Goal: Check status: Check status

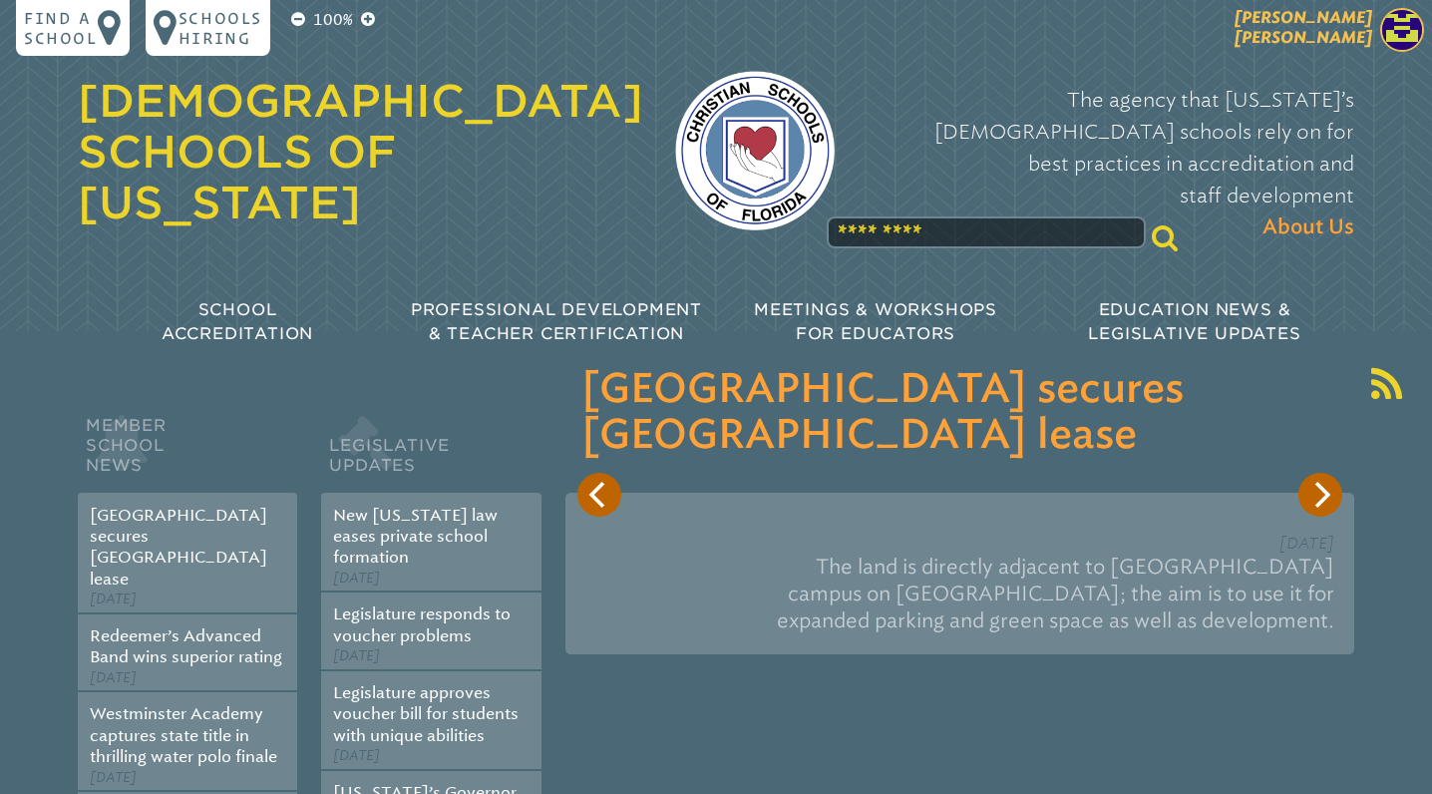
click at [1345, 35] on span "[PERSON_NAME] [PERSON_NAME]" at bounding box center [1304, 27] width 138 height 39
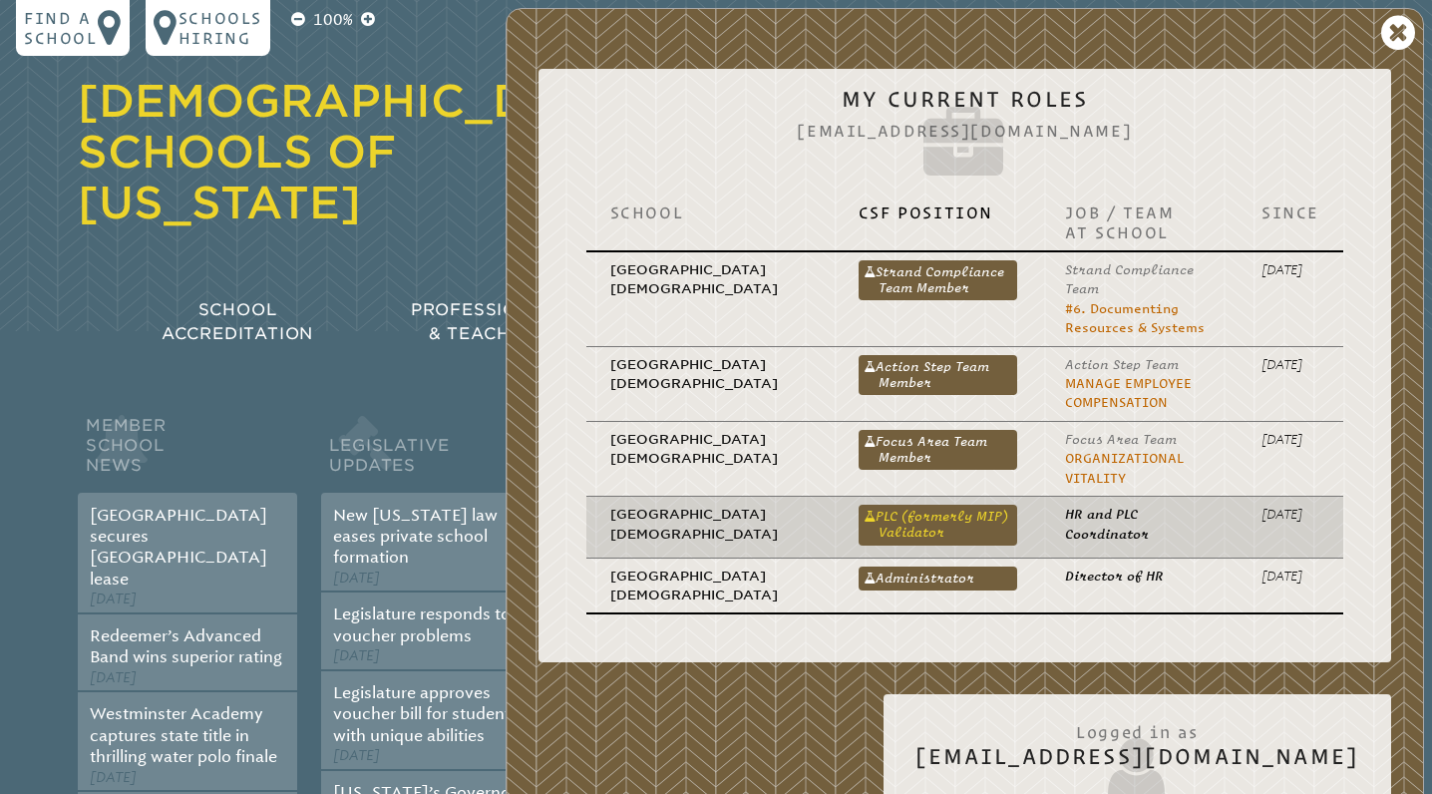
click at [882, 516] on link "PLC (formerly MIP) Validator" at bounding box center [939, 525] width 160 height 40
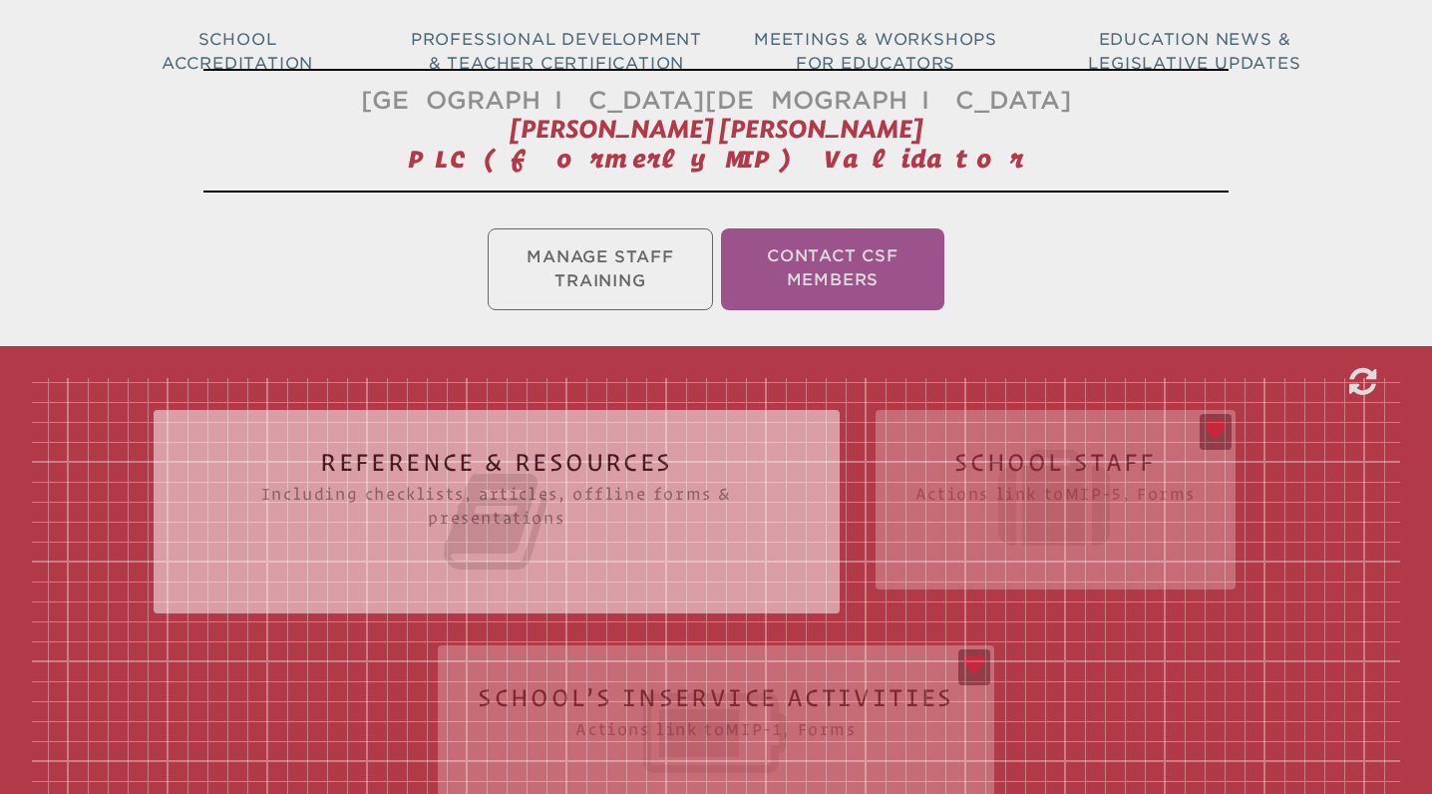
scroll to position [611, 0]
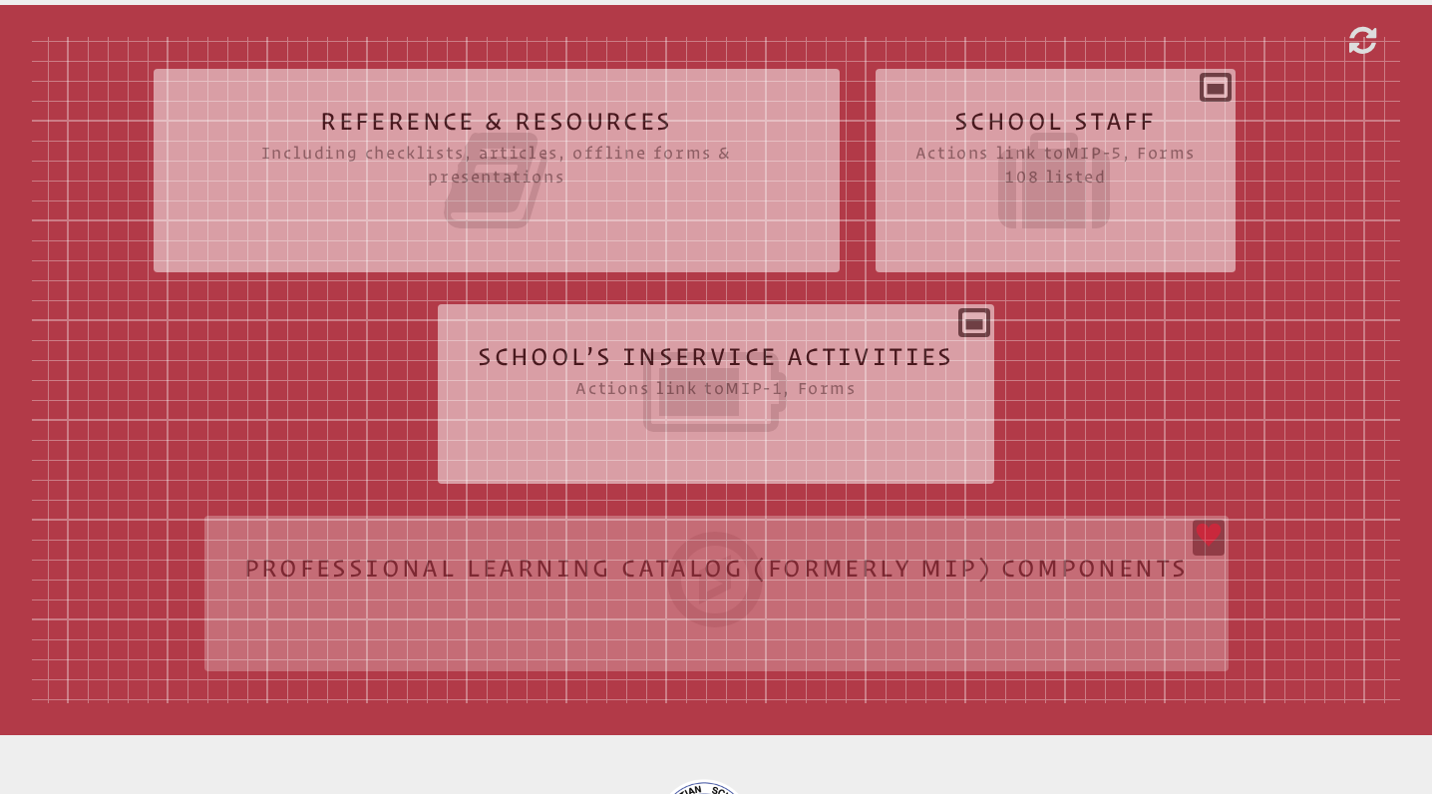
click at [703, 358] on icon at bounding box center [716, 392] width 477 height 112
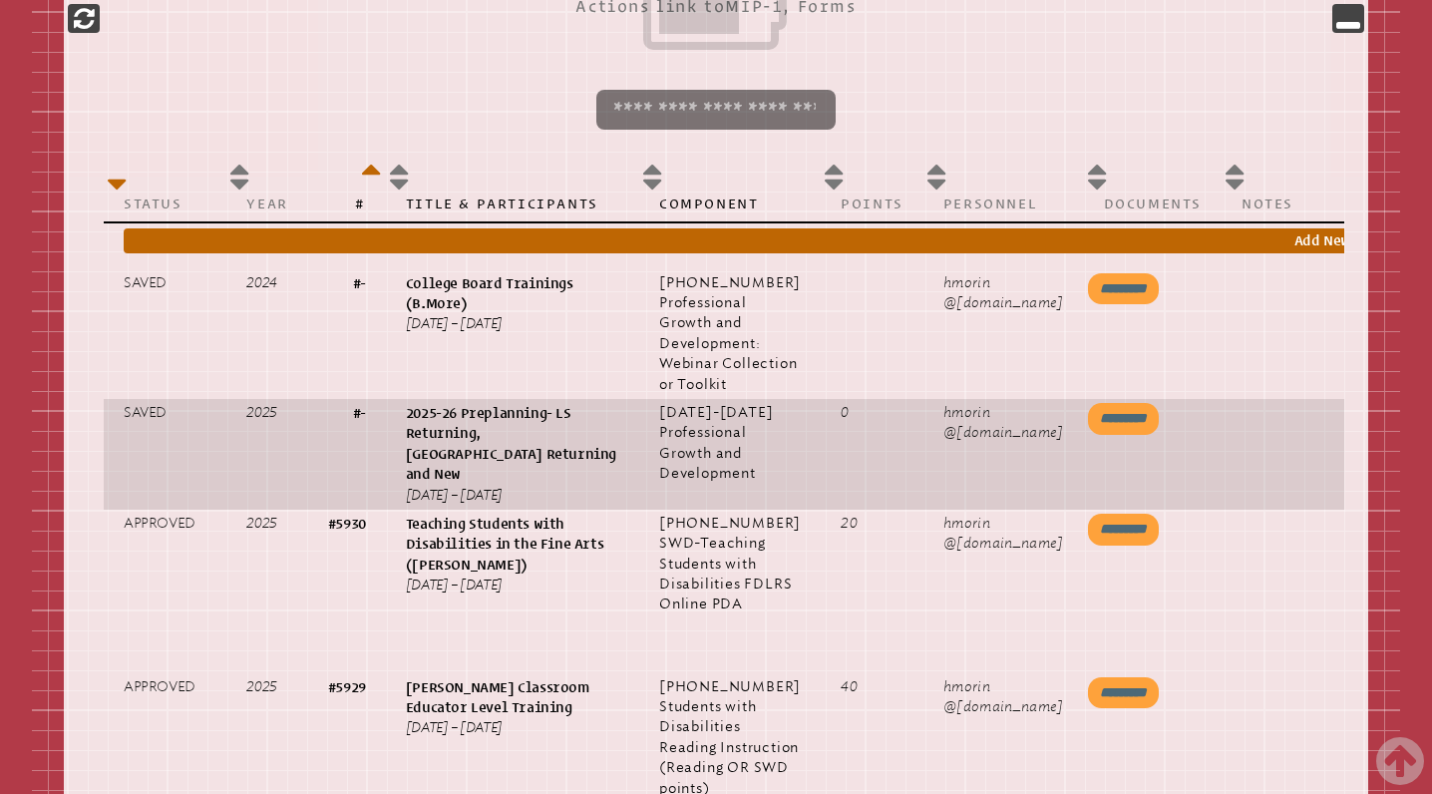
scroll to position [0, 168]
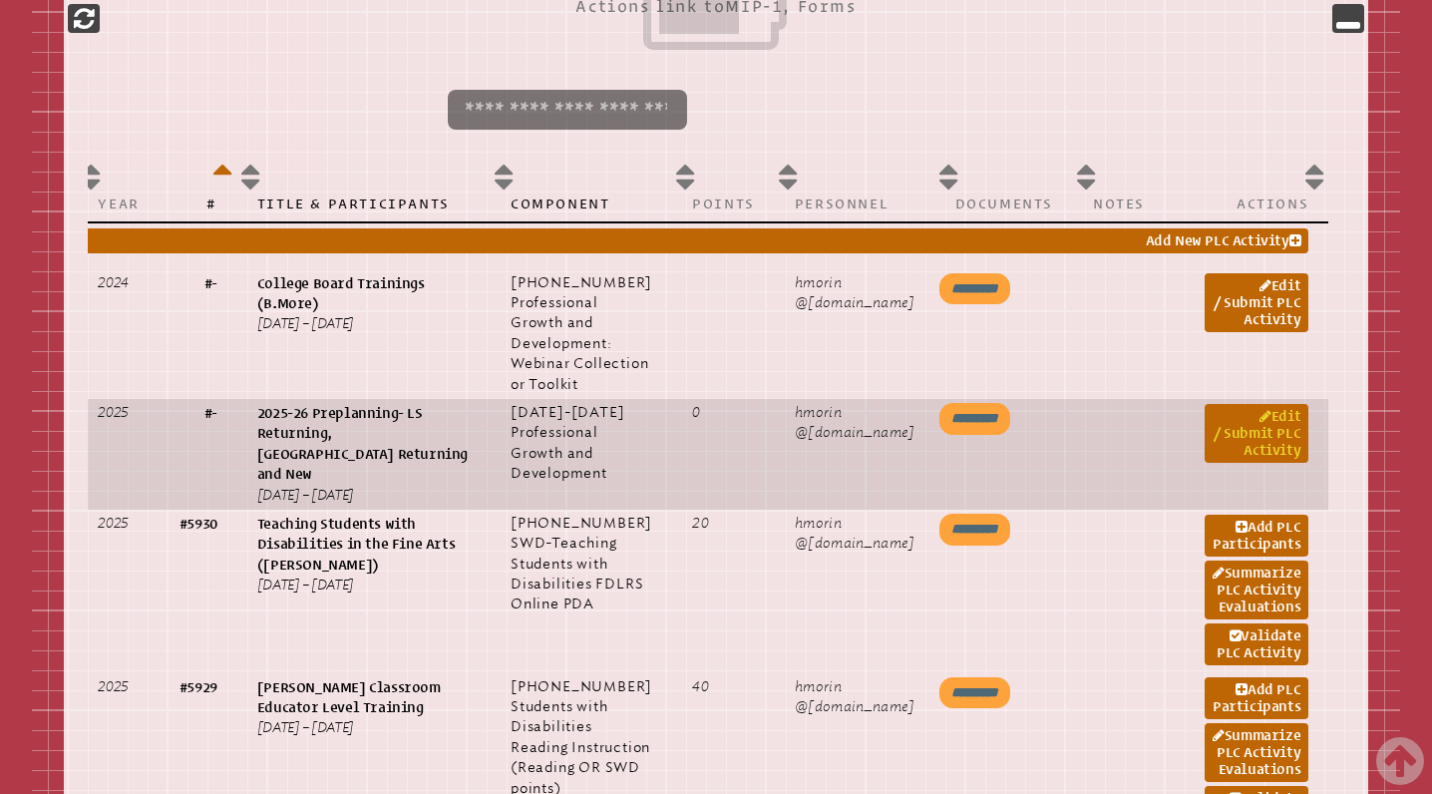
click at [1279, 463] on link "Edit / Submit PLC Activity" at bounding box center [1257, 433] width 104 height 59
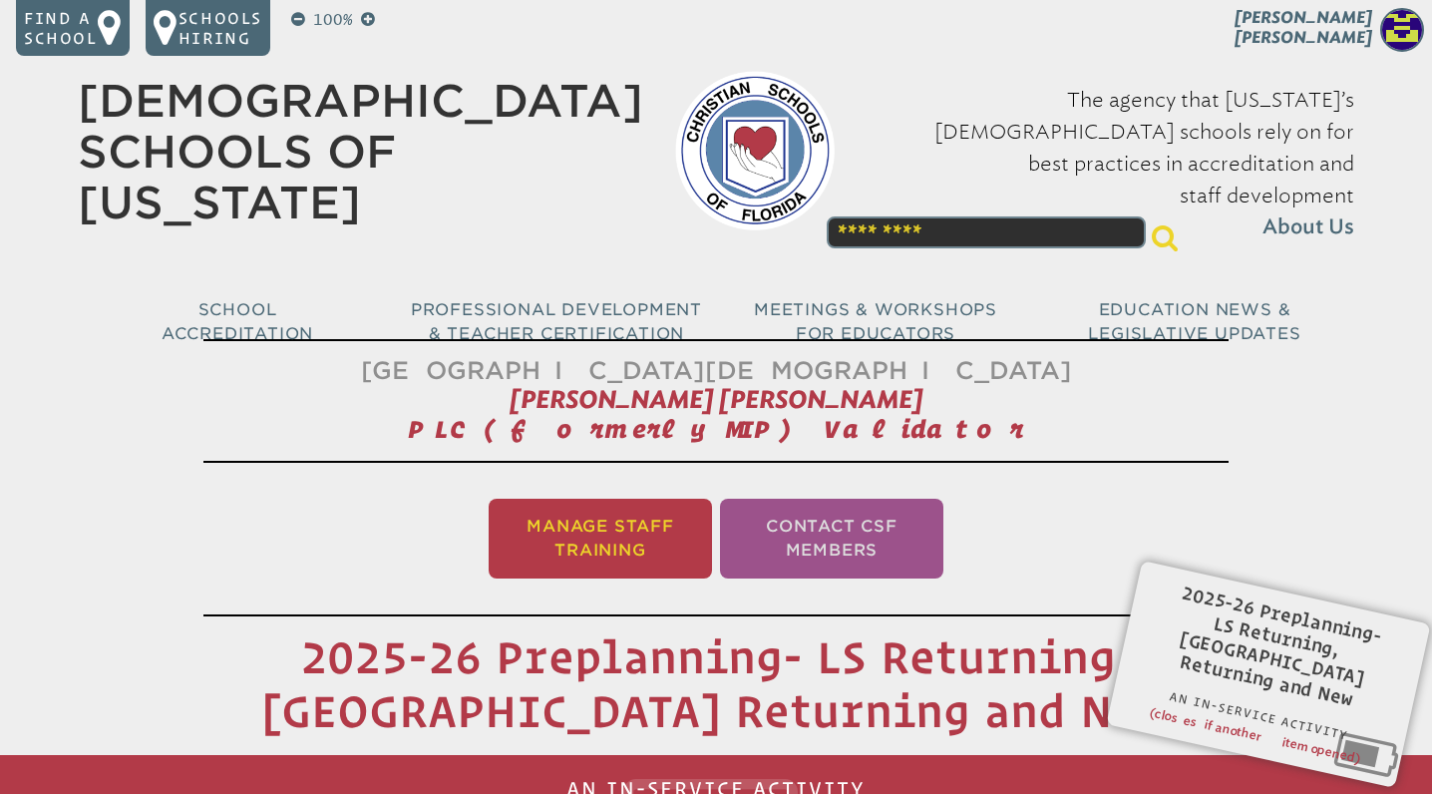
click at [581, 543] on li "Manage Staff Training" at bounding box center [600, 539] width 223 height 80
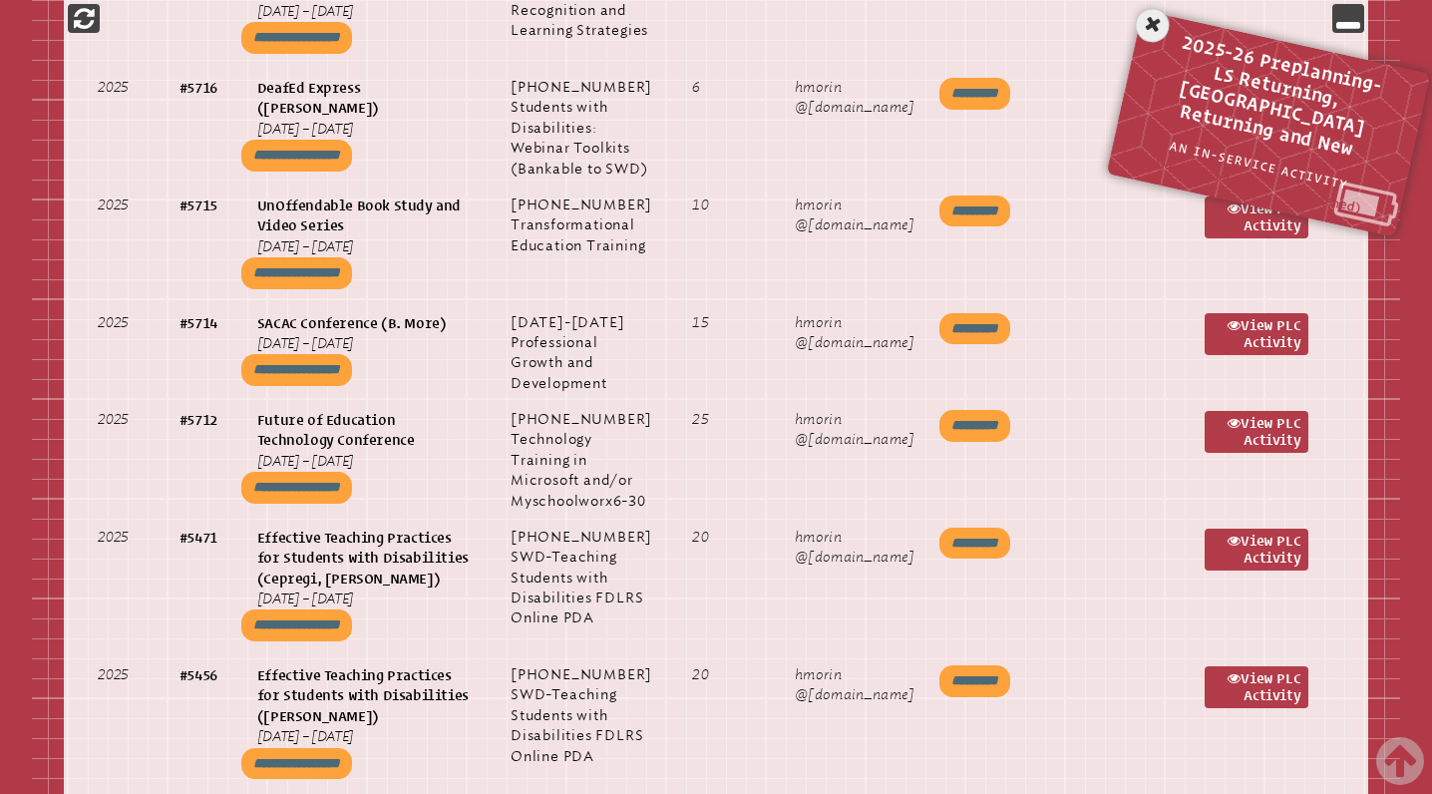
scroll to position [3207, 0]
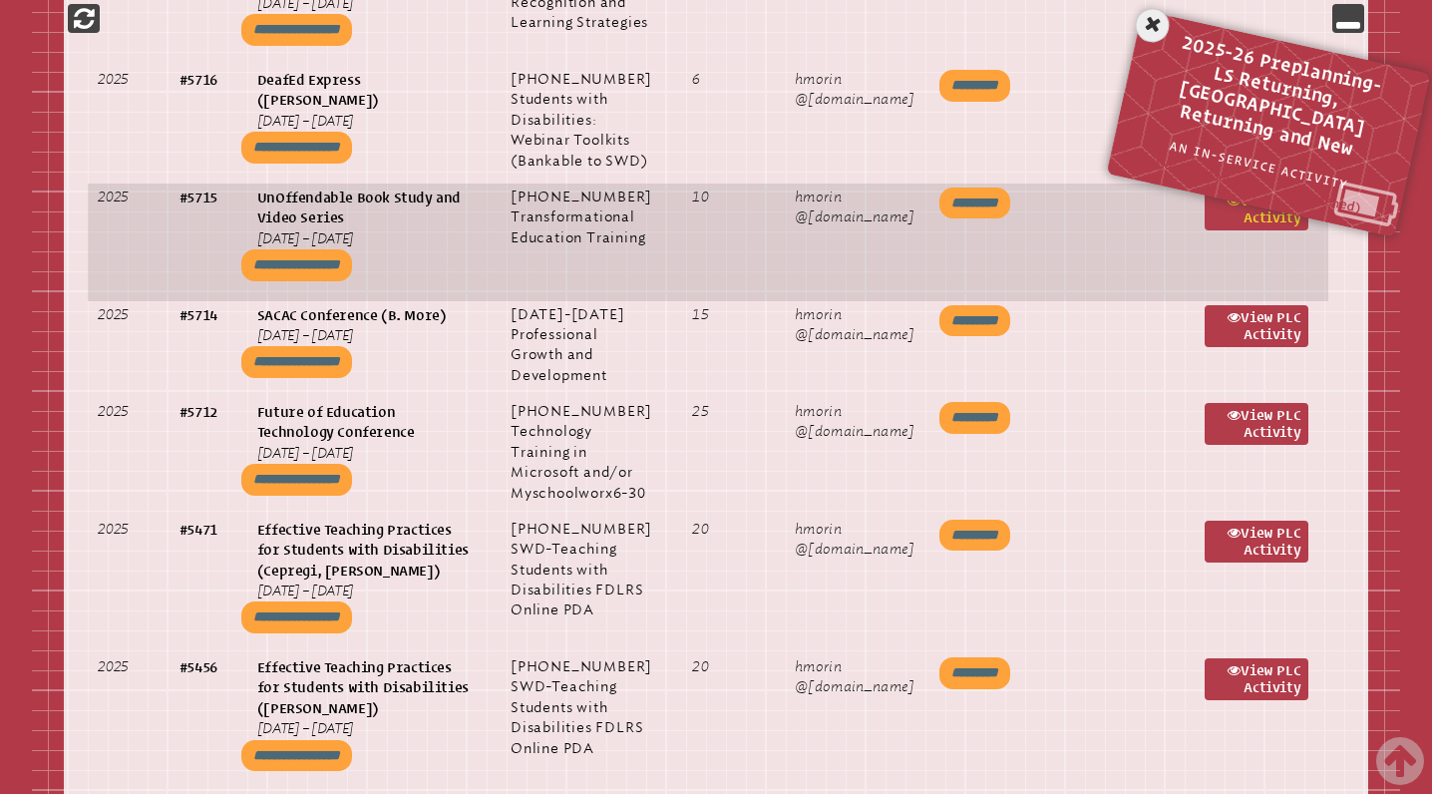
click at [1277, 230] on link "View PLC Activity" at bounding box center [1257, 209] width 104 height 42
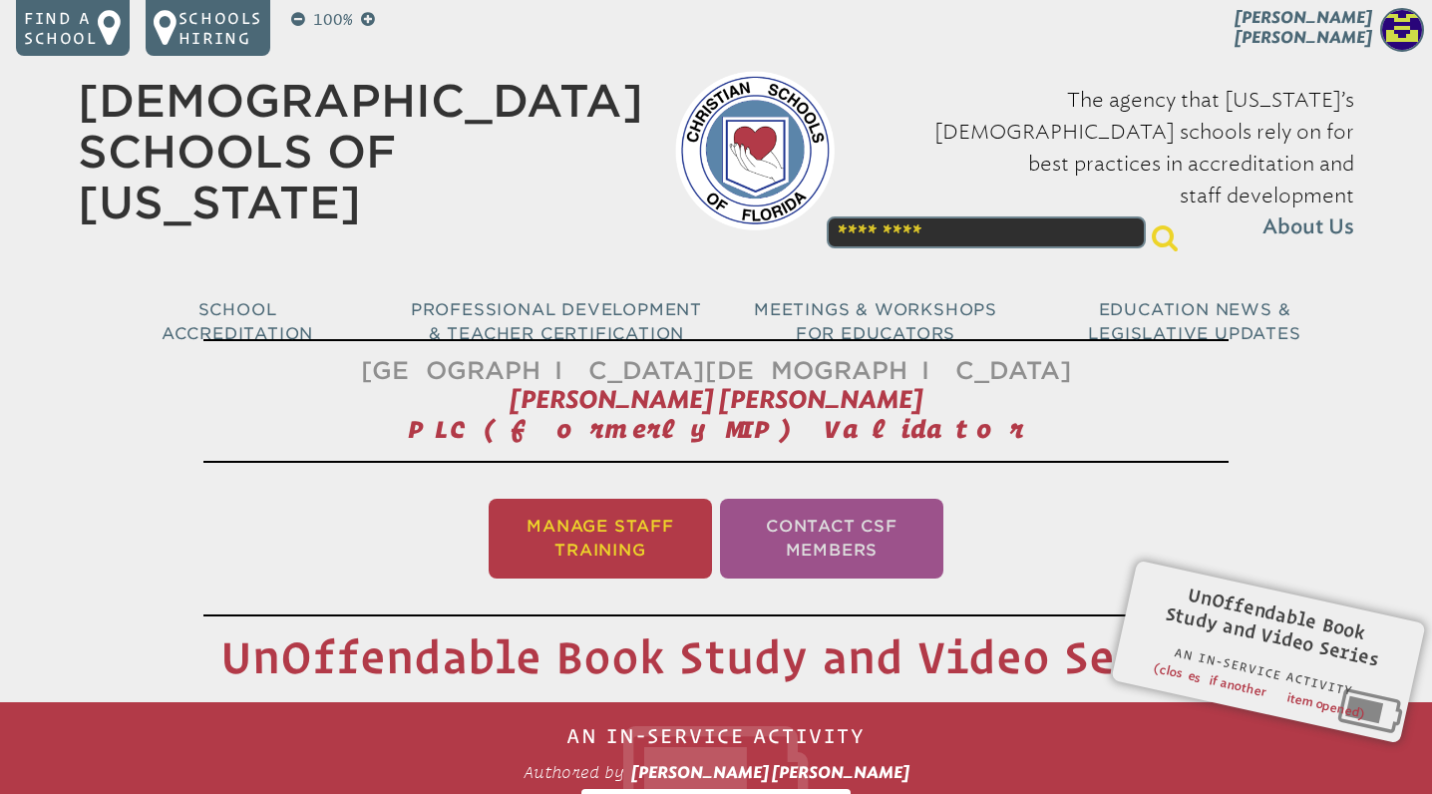
click at [599, 558] on li "Manage Staff Training" at bounding box center [600, 539] width 223 height 80
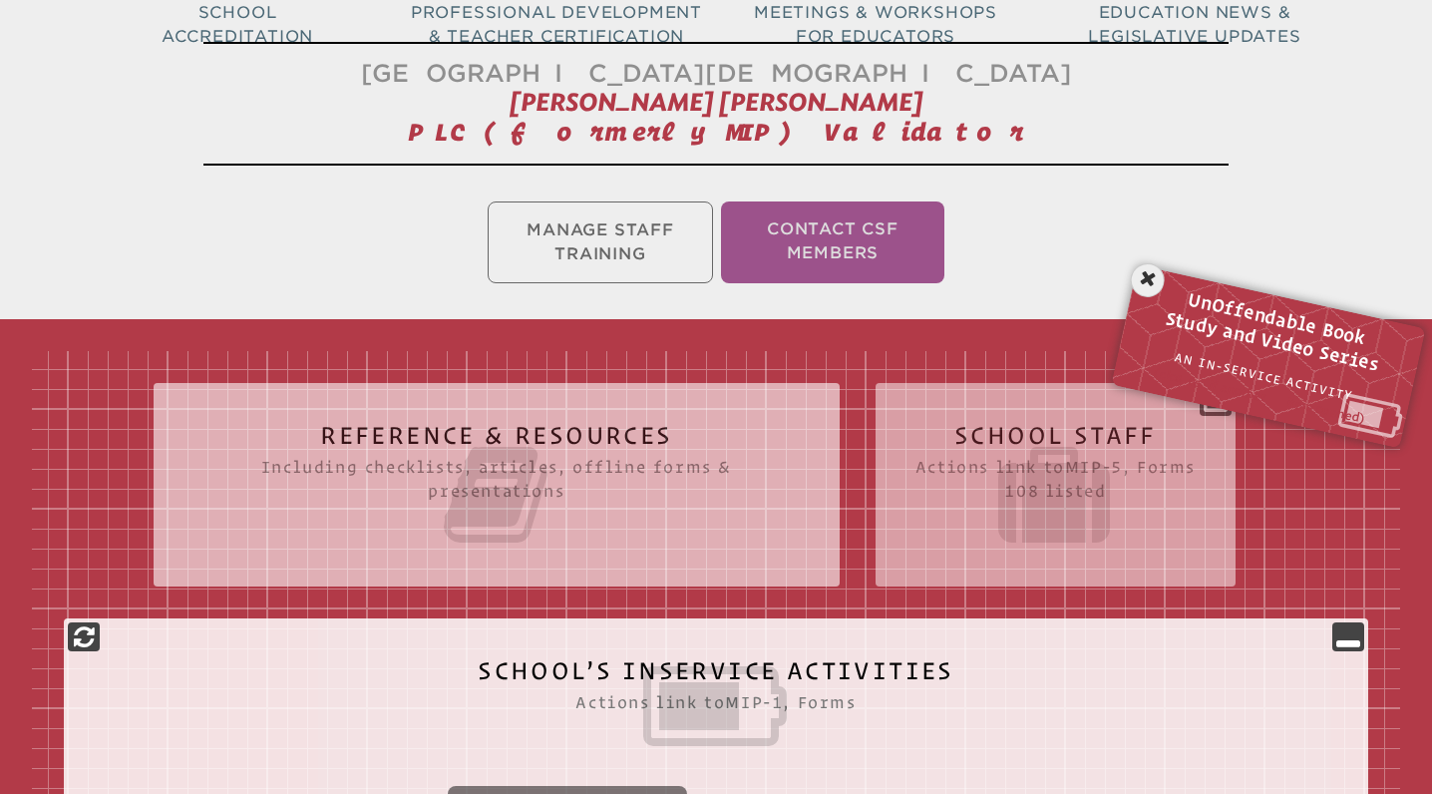
scroll to position [331, 0]
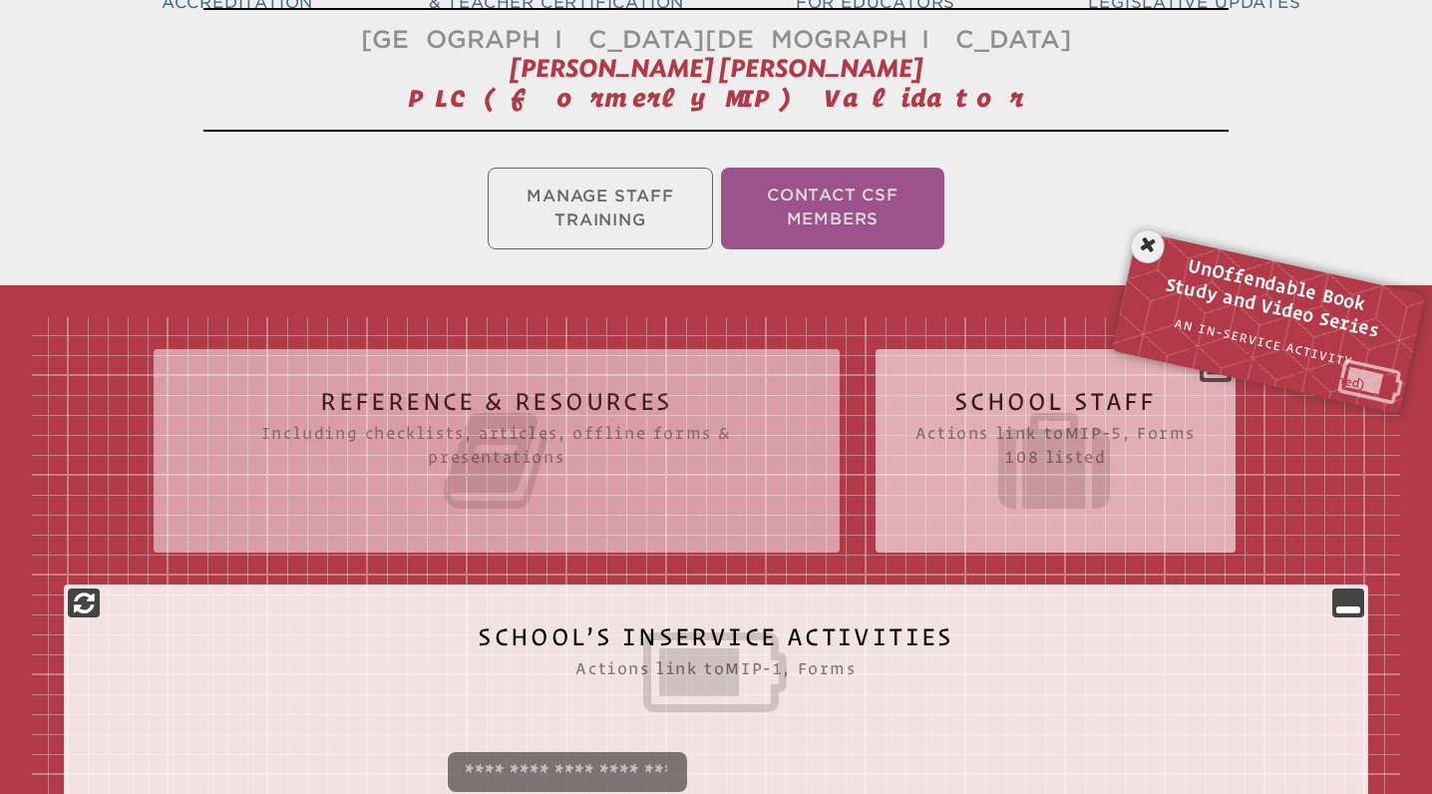
click at [1096, 452] on icon at bounding box center [1055, 461] width 280 height 112
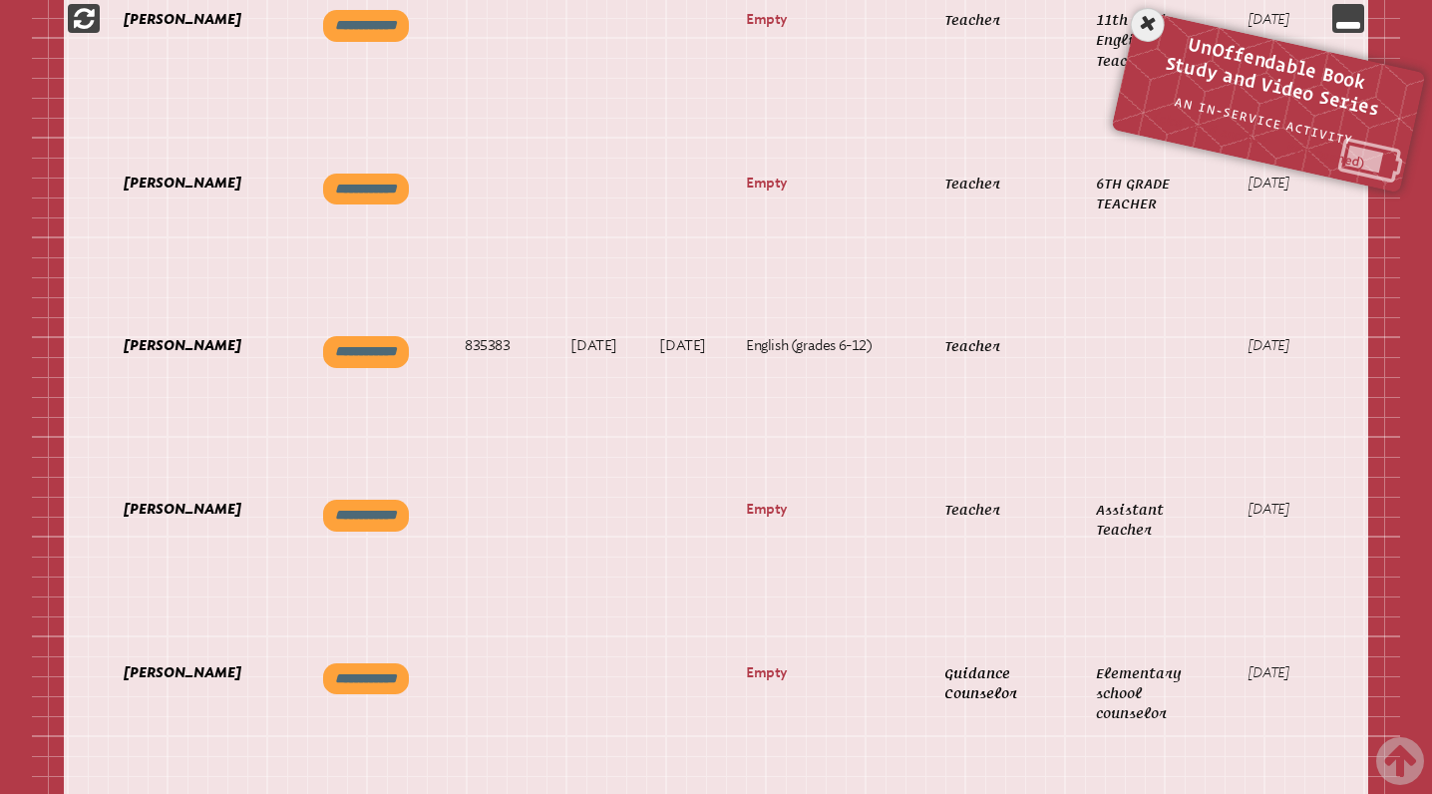
scroll to position [2271, 0]
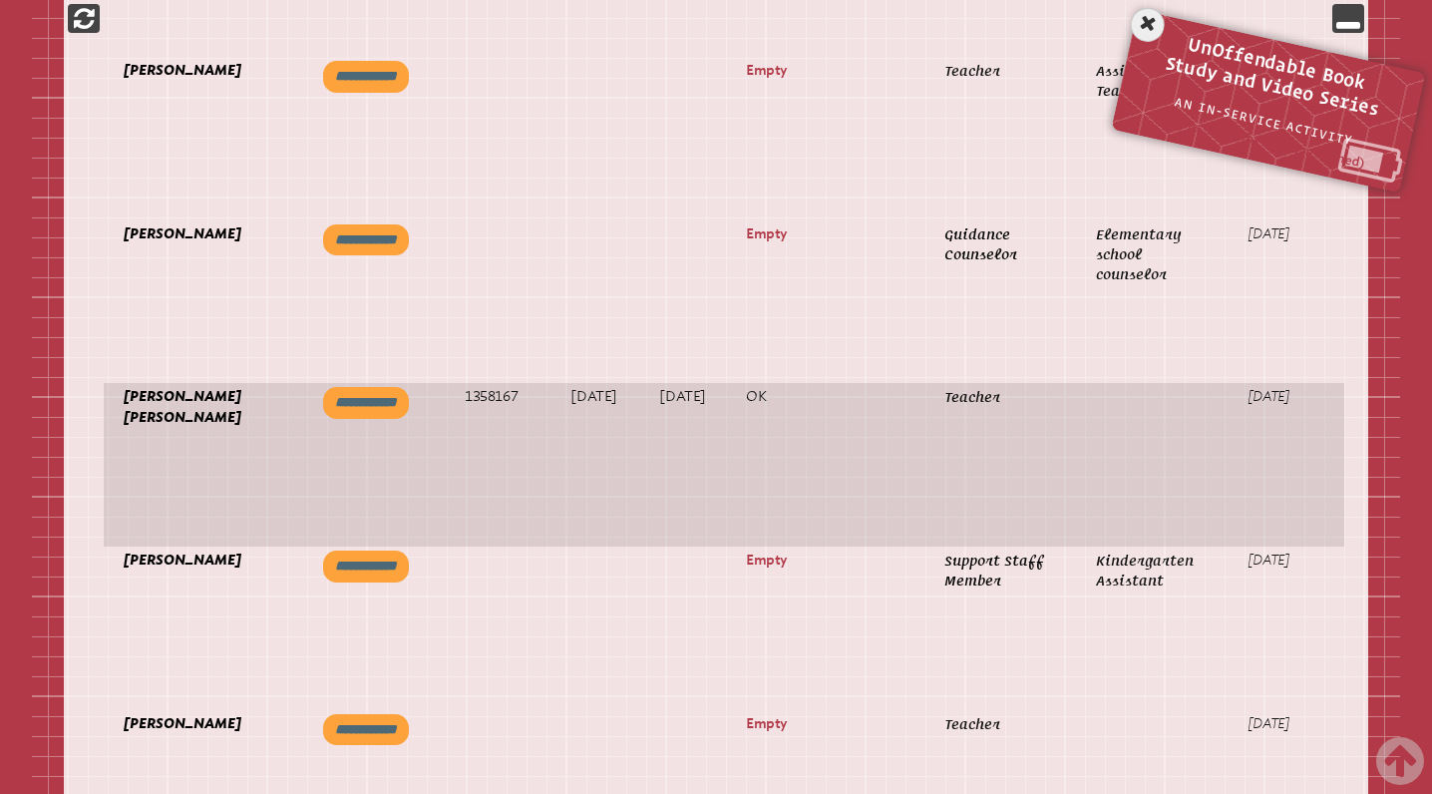
click at [1357, 411] on link "View inservice record" at bounding box center [1398, 417] width 82 height 59
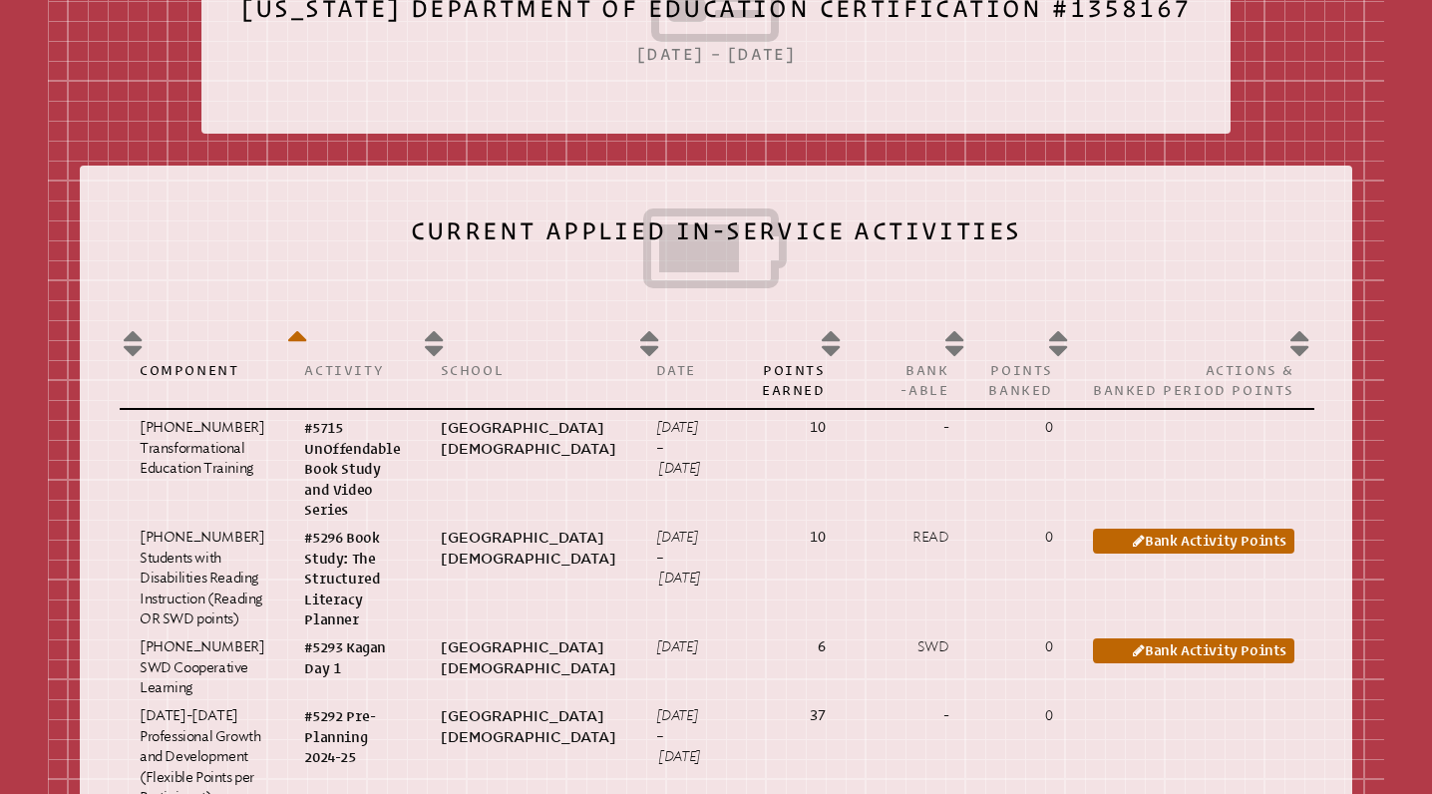
scroll to position [1027, 0]
